Goal: Task Accomplishment & Management: Manage account settings

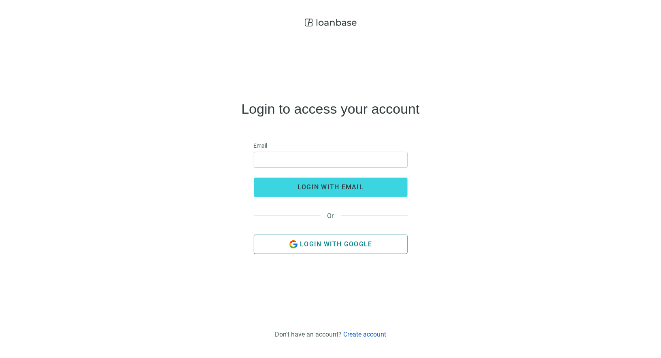
click at [322, 240] on span "Login with Google" at bounding box center [336, 244] width 72 height 8
click at [319, 248] on button "Login with Google" at bounding box center [331, 244] width 154 height 19
